Goal: Contribute content

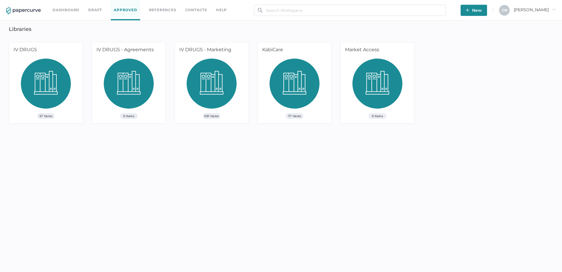
click at [482, 13] on span "New" at bounding box center [474, 10] width 16 height 11
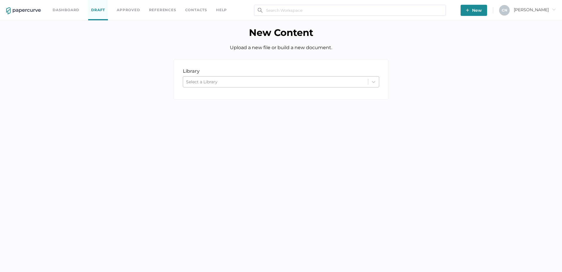
click at [246, 78] on div "Select a Library" at bounding box center [275, 81] width 185 height 9
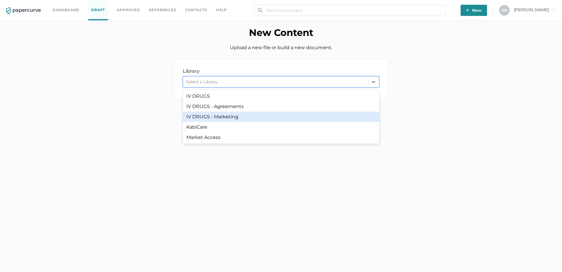
click at [233, 118] on div "IV DRUGS - Marketing" at bounding box center [281, 116] width 197 height 10
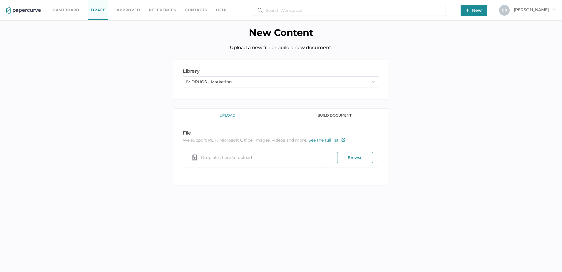
click at [233, 118] on div "upload" at bounding box center [227, 116] width 107 height 14
click at [362, 156] on button "Browse" at bounding box center [355, 157] width 36 height 11
click at [247, 118] on div "upload" at bounding box center [227, 116] width 107 height 14
click at [362, 154] on button "Browse" at bounding box center [355, 157] width 36 height 11
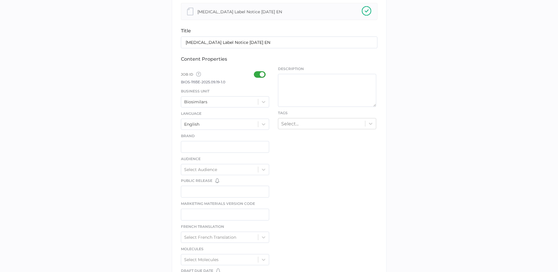
scroll to position [147, 0]
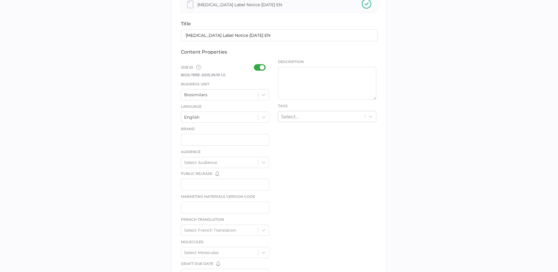
click at [237, 86] on div "Business Unit Biosimilars" at bounding box center [225, 90] width 89 height 19
click at [258, 65] on div at bounding box center [261, 67] width 15 height 6
click at [255, 65] on input "checkbox" at bounding box center [255, 65] width 0 height 0
click at [254, 92] on div "Biosimilars" at bounding box center [219, 94] width 77 height 9
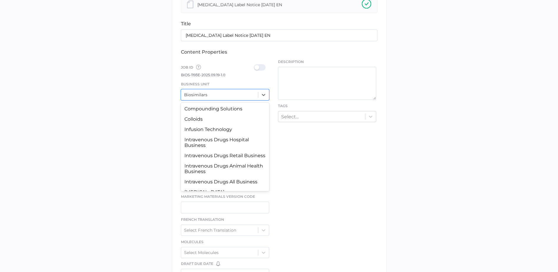
scroll to position [54, 0]
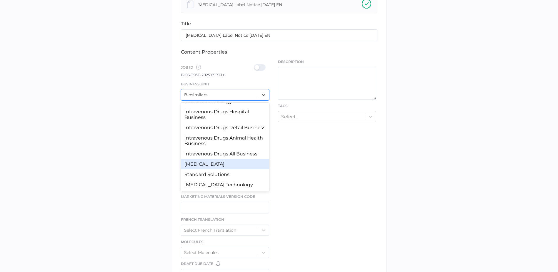
click at [228, 159] on div "[MEDICAL_DATA]" at bounding box center [225, 164] width 89 height 10
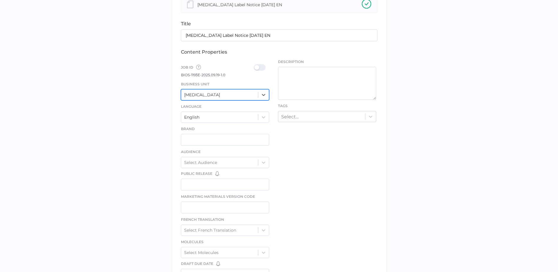
click at [244, 97] on div "[MEDICAL_DATA]" at bounding box center [219, 94] width 77 height 9
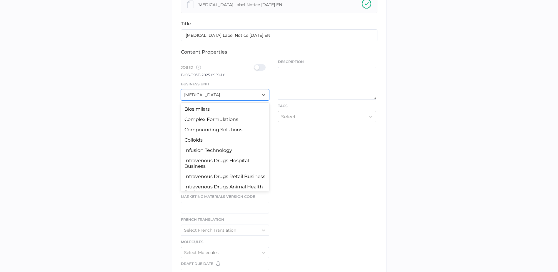
scroll to position [36, 0]
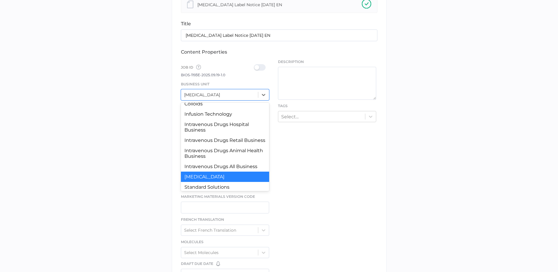
click at [234, 171] on div "Intravenous Drugs All Business" at bounding box center [225, 166] width 89 height 10
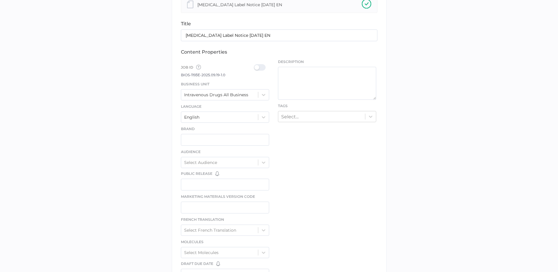
click at [262, 68] on div at bounding box center [261, 67] width 15 height 6
click at [255, 65] on input "checkbox" at bounding box center [255, 65] width 0 height 0
drag, startPoint x: 221, startPoint y: 75, endPoint x: 228, endPoint y: 76, distance: 6.5
click at [228, 76] on div "Job ID Job IDs can be disabled × If a Job ID is not required for specific conte…" at bounding box center [225, 70] width 89 height 16
click at [227, 76] on div "Job ID Job IDs can be disabled × If a Job ID is not required for specific conte…" at bounding box center [225, 70] width 89 height 16
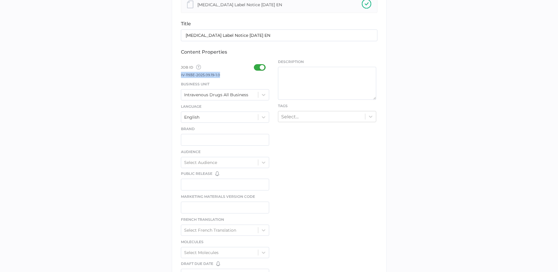
drag, startPoint x: 221, startPoint y: 76, endPoint x: 181, endPoint y: 75, distance: 40.0
click at [181, 75] on div "Job ID Job IDs can be disabled × If a Job ID is not required for specific conte…" at bounding box center [225, 70] width 89 height 16
copy span "IV-1193E-2025.09.19-1.0"
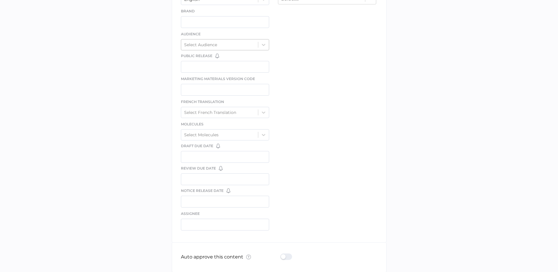
scroll to position [294, 0]
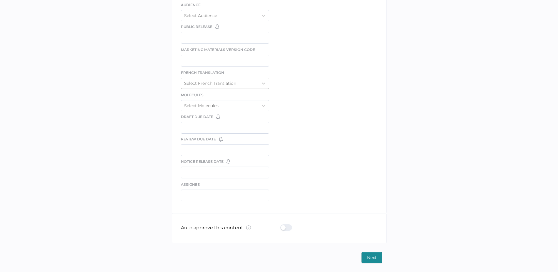
click at [213, 84] on div "Select French Translation" at bounding box center [210, 83] width 52 height 5
click at [211, 108] on div "No" at bounding box center [225, 108] width 89 height 10
click at [214, 80] on div "No" at bounding box center [219, 83] width 77 height 9
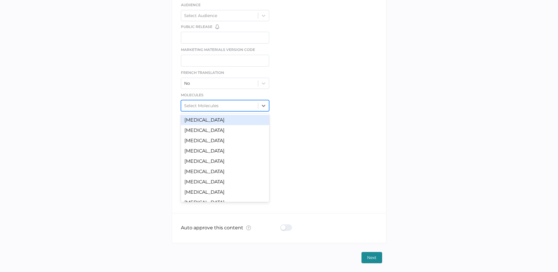
click at [220, 106] on div "Select Molecules" at bounding box center [219, 105] width 77 height 9
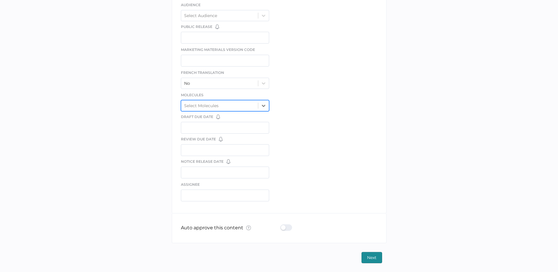
click at [220, 106] on div "Select Molecules" at bounding box center [219, 105] width 77 height 9
